Goal: Obtain resource: Obtain resource

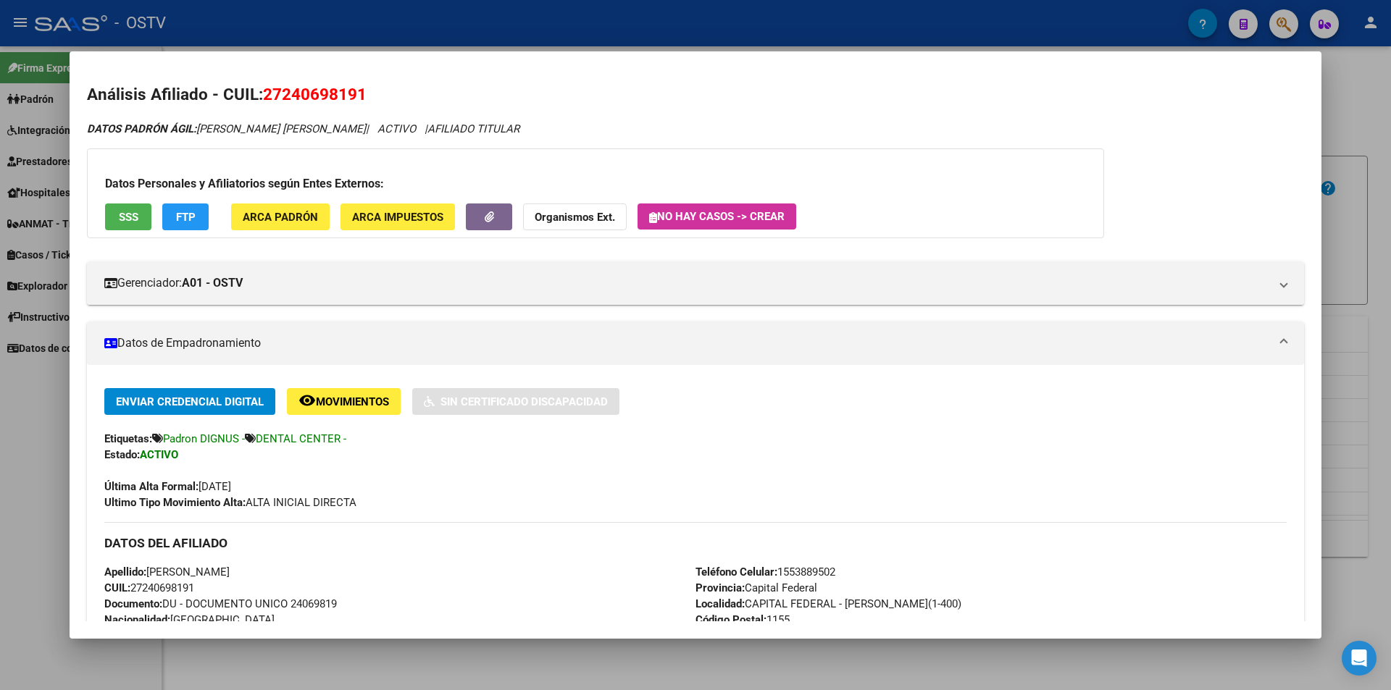
click at [451, 13] on div at bounding box center [695, 345] width 1391 height 690
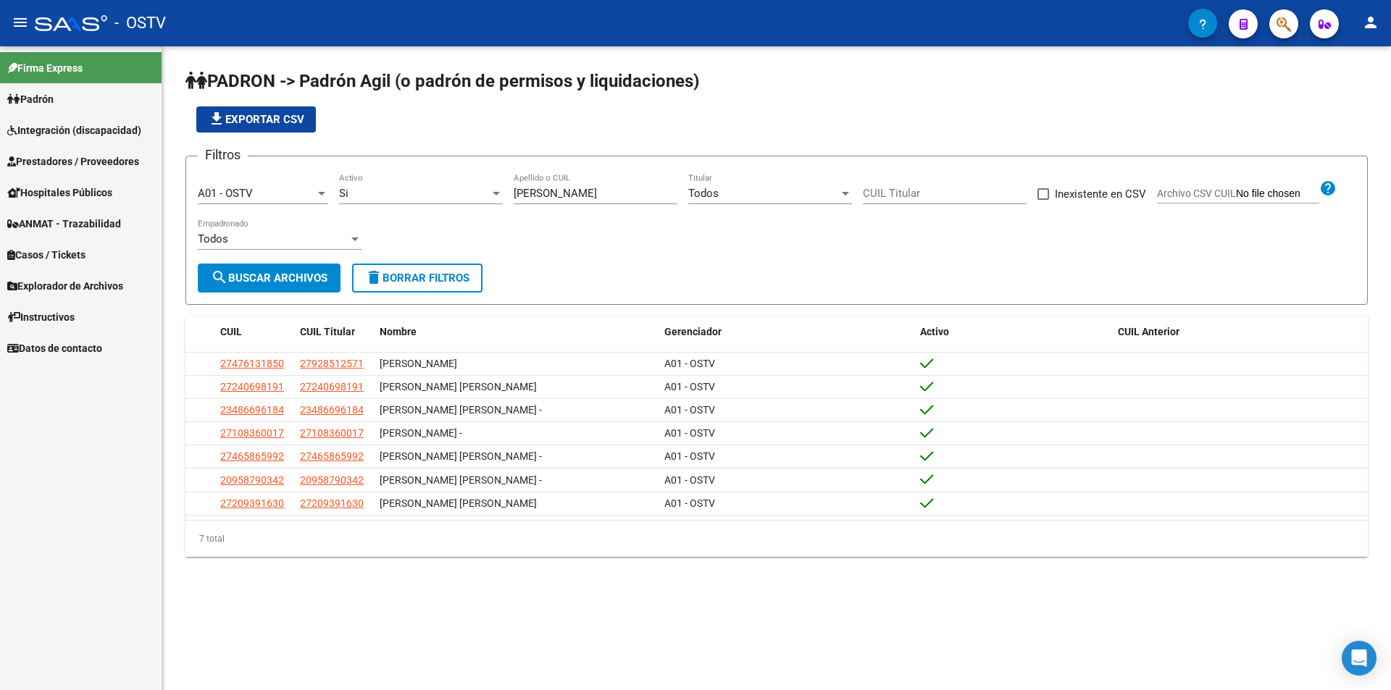
drag, startPoint x: 564, startPoint y: 196, endPoint x: 467, endPoint y: 214, distance: 98.9
click at [469, 214] on div "Filtros A01 - OSTV Seleccionar Gerenciador Si Activo [PERSON_NAME] Apellido o C…" at bounding box center [777, 216] width 1158 height 96
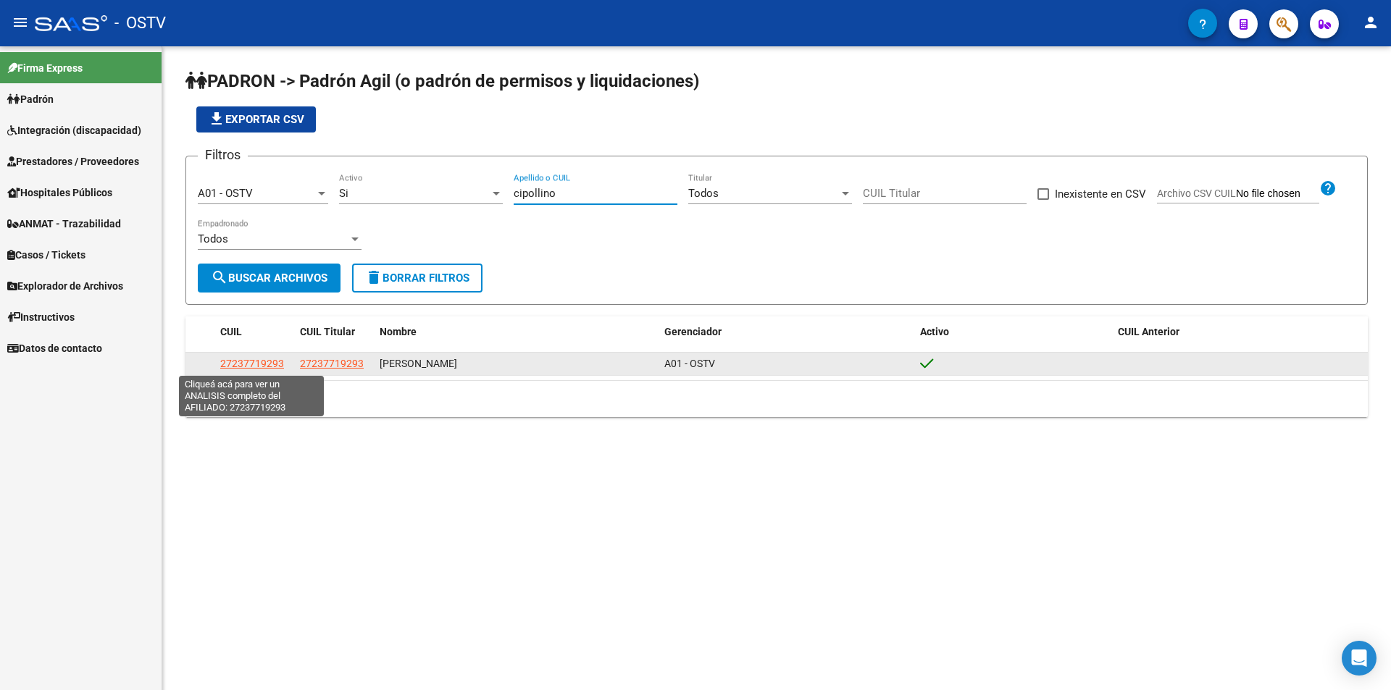
type input "cipollino"
click at [272, 356] on datatable-body-cell "27237719293" at bounding box center [254, 364] width 80 height 22
click at [272, 361] on span "27237719293" at bounding box center [252, 364] width 64 height 12
type textarea "27237719293"
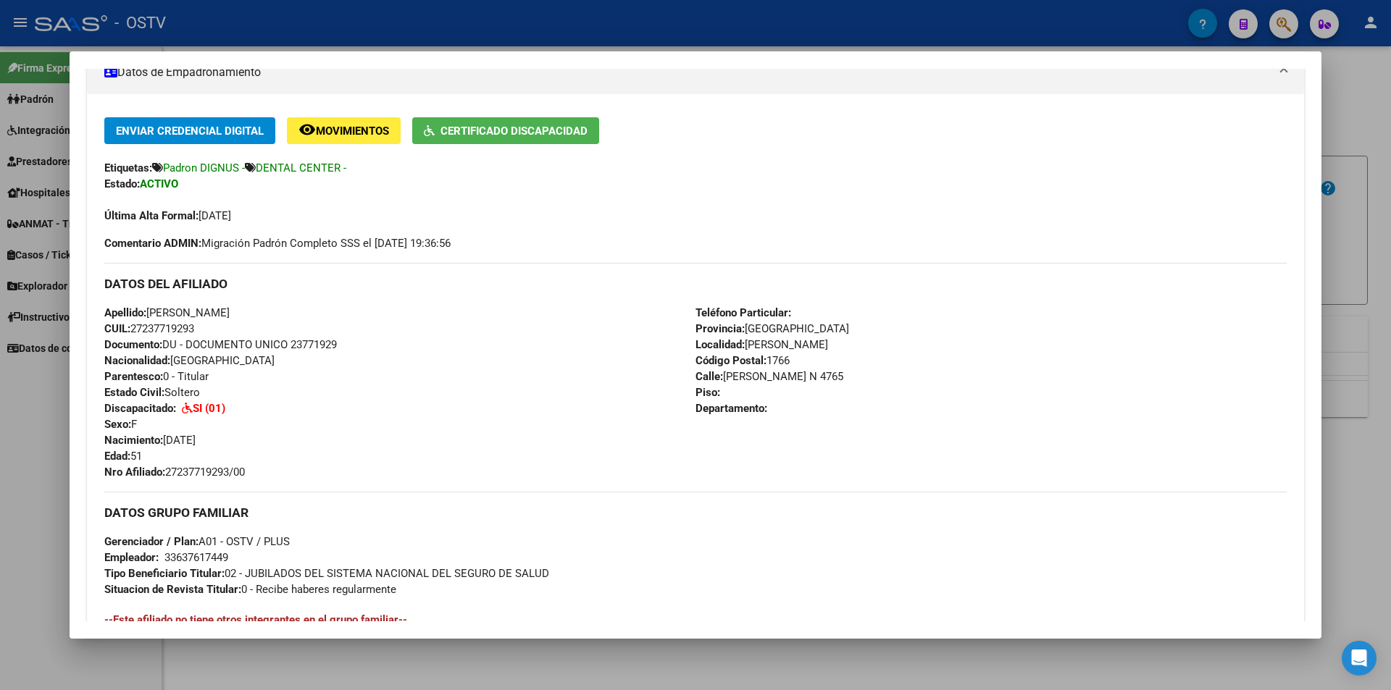
scroll to position [296, 0]
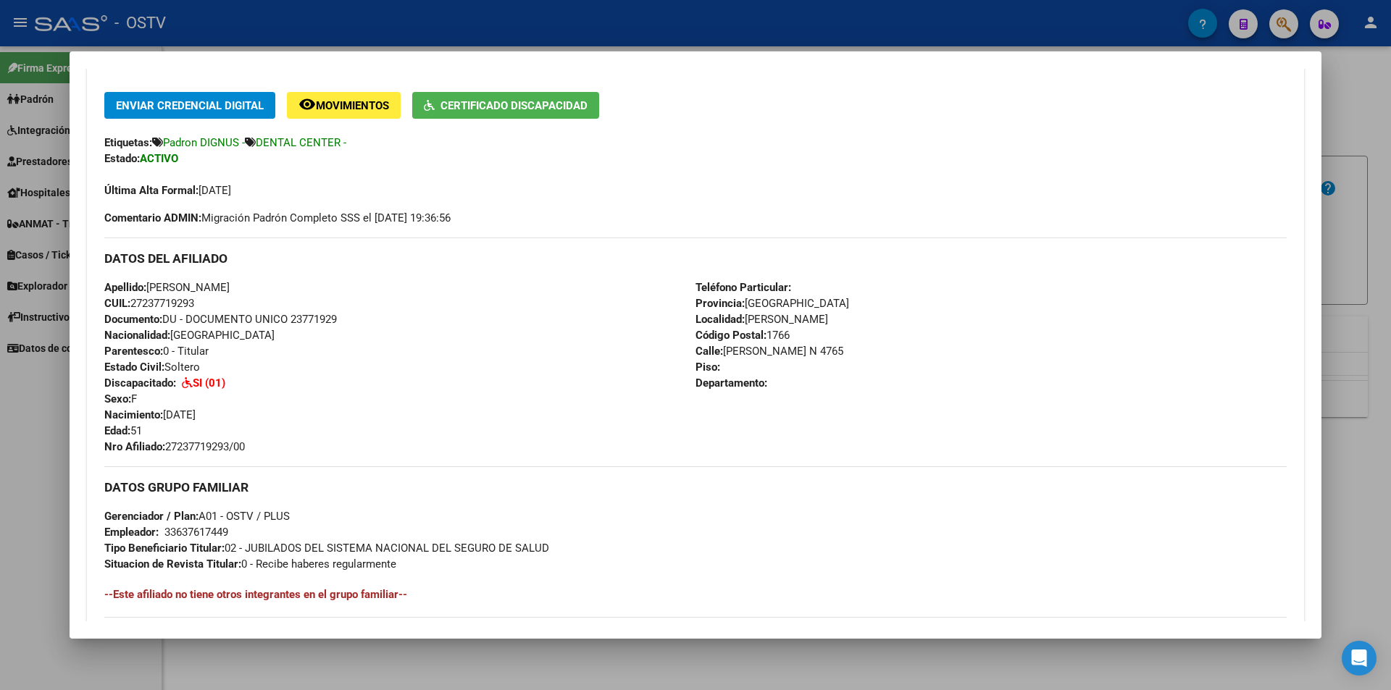
drag, startPoint x: 161, startPoint y: 436, endPoint x: 121, endPoint y: 430, distance: 40.4
click at [121, 430] on div "Apellido: [PERSON_NAME] CUIL: 27237719293 Documento: DU - DOCUMENTO UNICO 23771…" at bounding box center [399, 367] width 591 height 175
click at [411, 351] on div "Apellido: [PERSON_NAME] CUIL: 27237719293 Documento: DU - DOCUMENTO UNICO 23771…" at bounding box center [399, 367] width 591 height 175
drag, startPoint x: 148, startPoint y: 433, endPoint x: 246, endPoint y: 317, distance: 152.1
click at [150, 419] on div "Apellido: [PERSON_NAME] CUIL: 27237719293 Documento: DU - DOCUMENTO UNICO 23771…" at bounding box center [399, 367] width 591 height 175
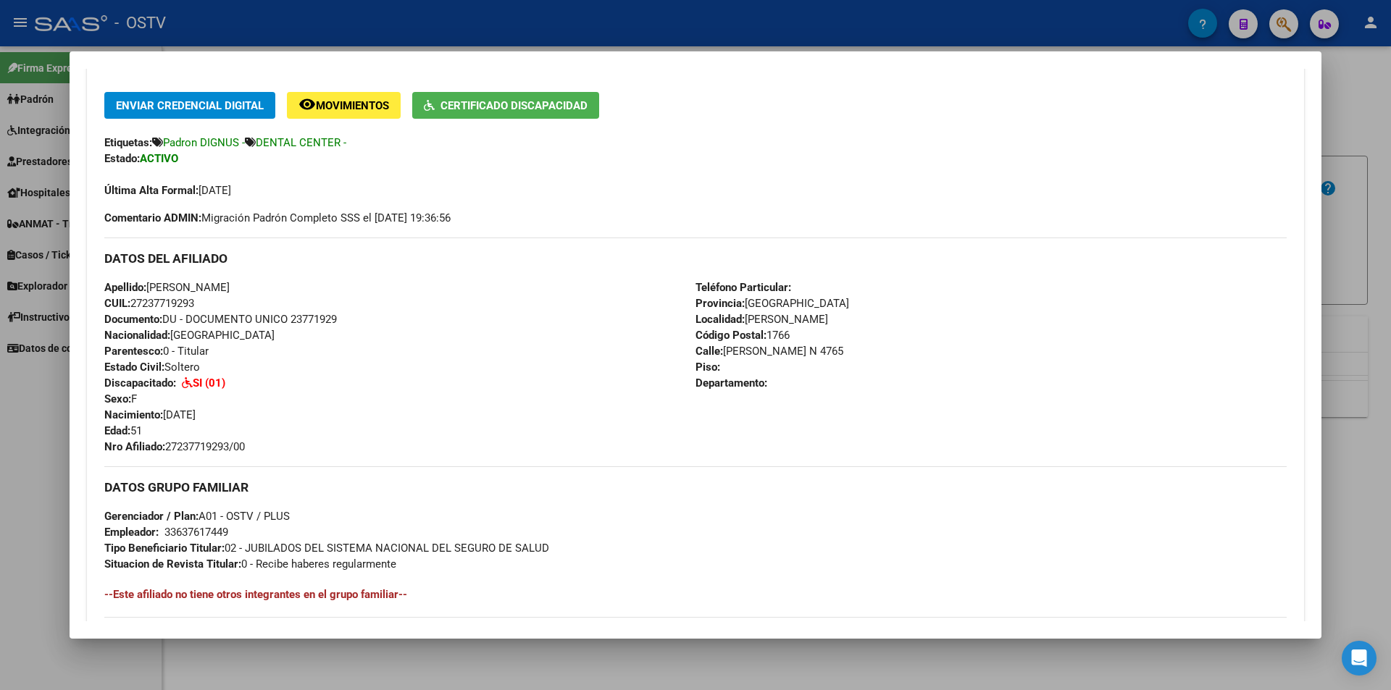
click at [545, 118] on button "Certificado Discapacidad" at bounding box center [505, 105] width 187 height 27
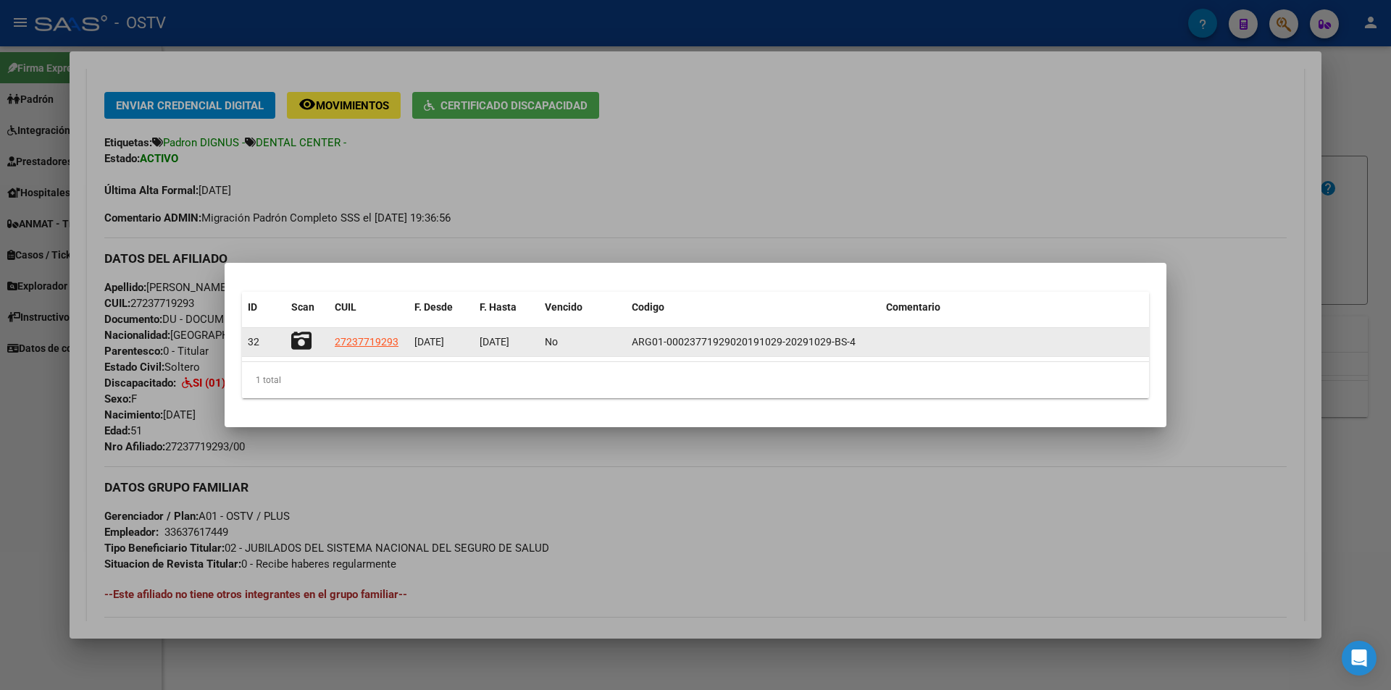
click at [298, 335] on icon at bounding box center [301, 341] width 20 height 20
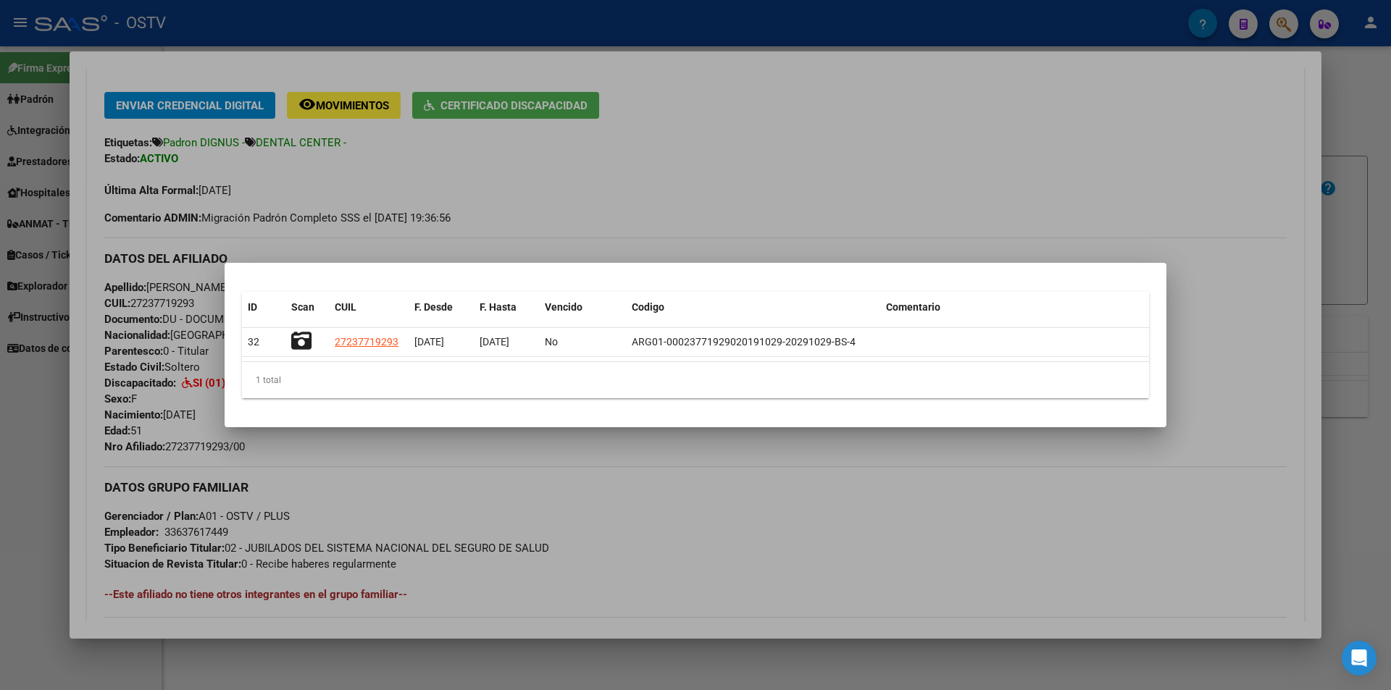
click at [1057, 183] on div at bounding box center [695, 345] width 1391 height 690
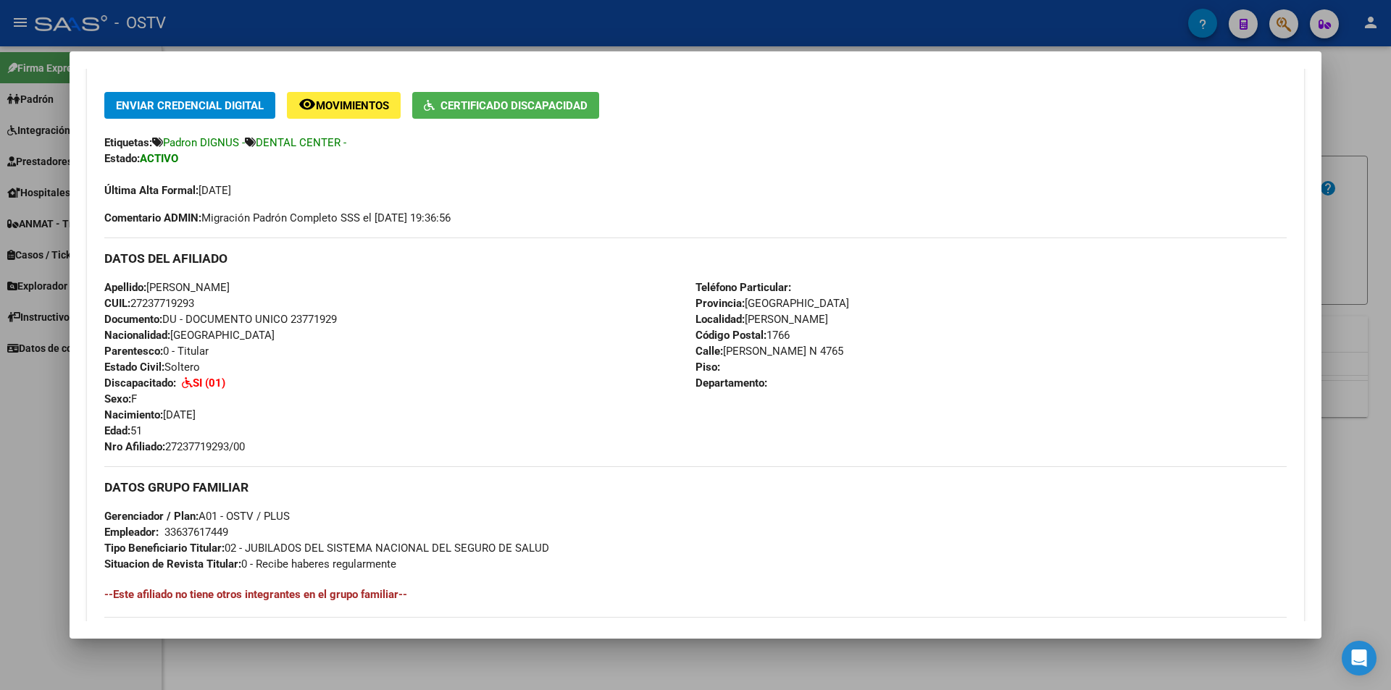
click at [839, 36] on div at bounding box center [695, 345] width 1391 height 690
